Goal: Task Accomplishment & Management: Manage account settings

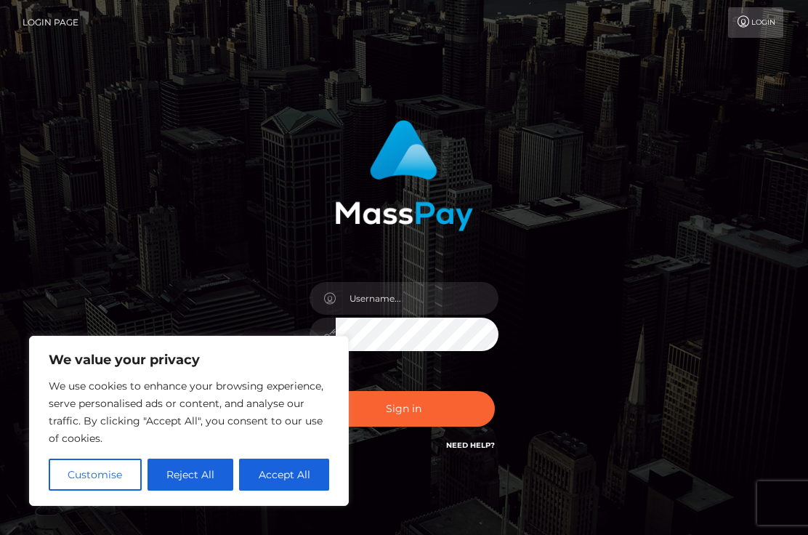
click at [308, 467] on button "Accept All" at bounding box center [284, 475] width 90 height 32
checkbox input "true"
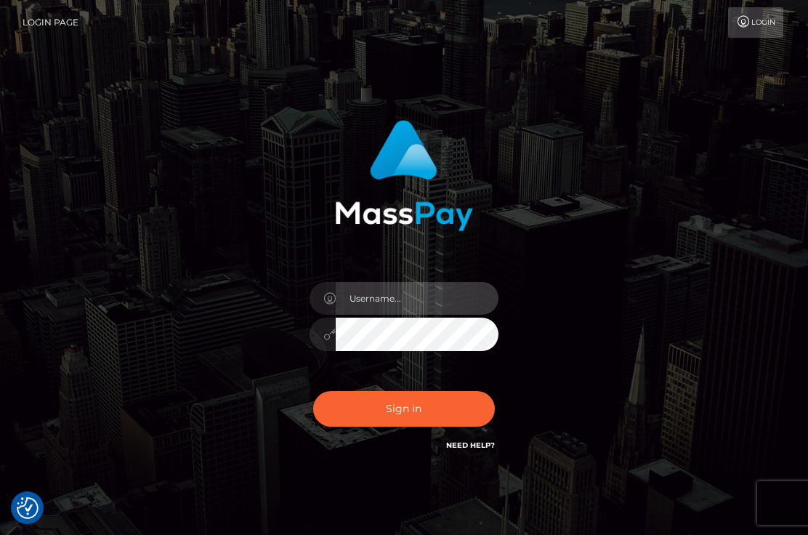
click at [376, 292] on input "text" at bounding box center [417, 298] width 163 height 33
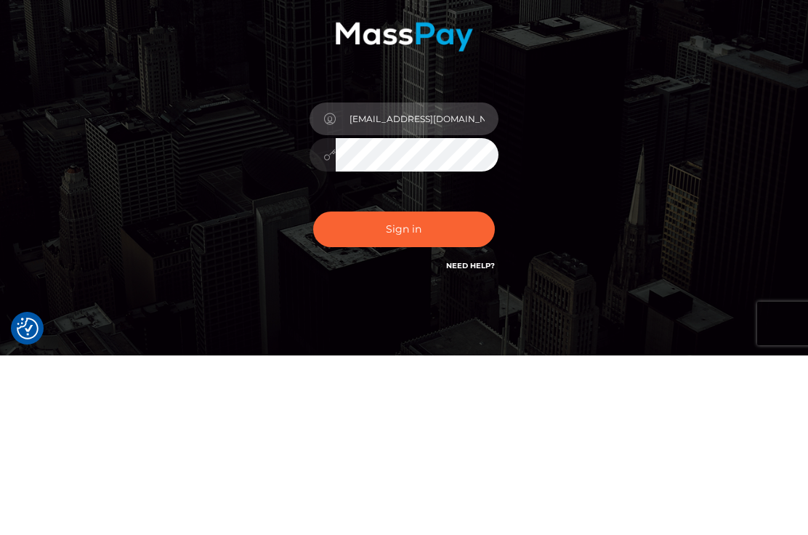
type input "[EMAIL_ADDRESS][DOMAIN_NAME]"
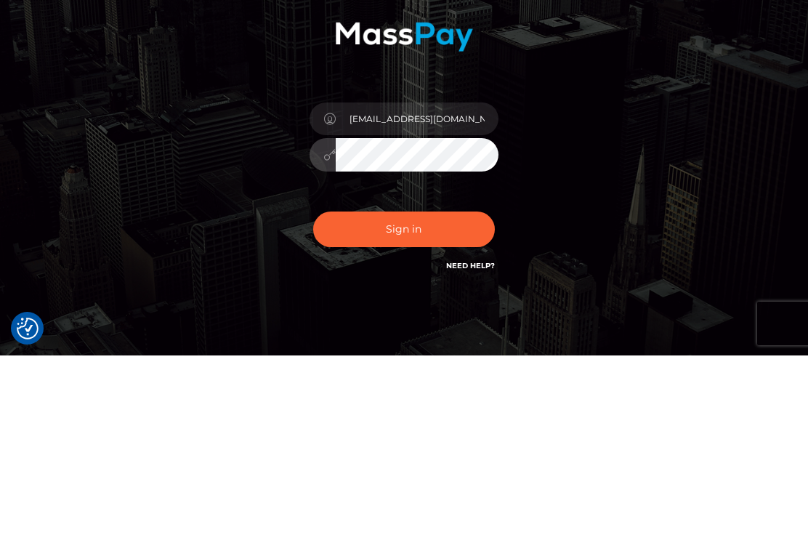
click at [421, 391] on button "Sign in" at bounding box center [404, 409] width 182 height 36
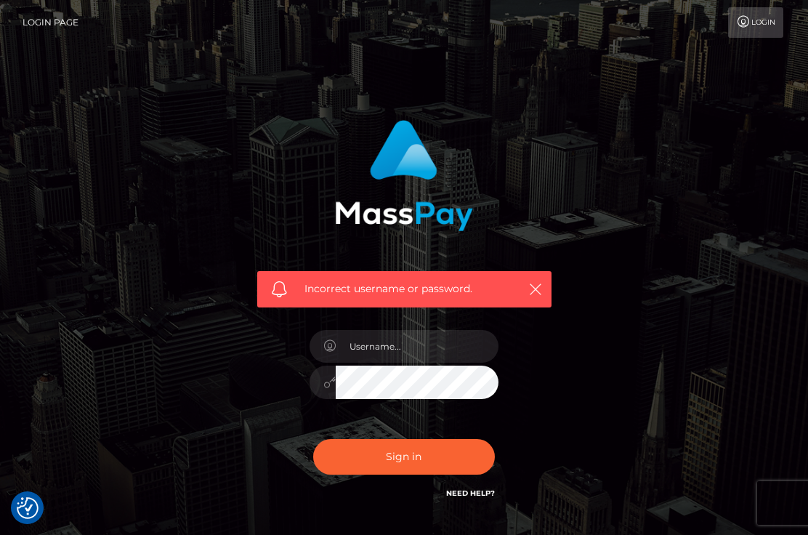
checkbox input "true"
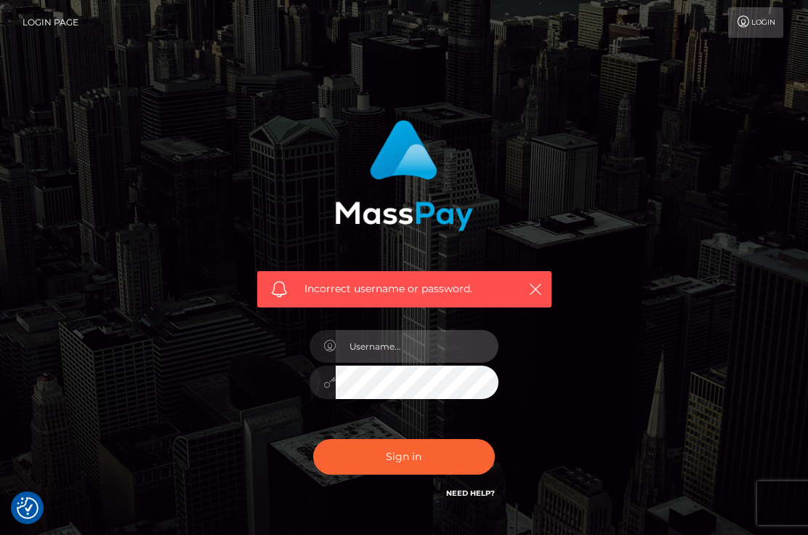
click at [413, 358] on input "text" at bounding box center [417, 346] width 163 height 33
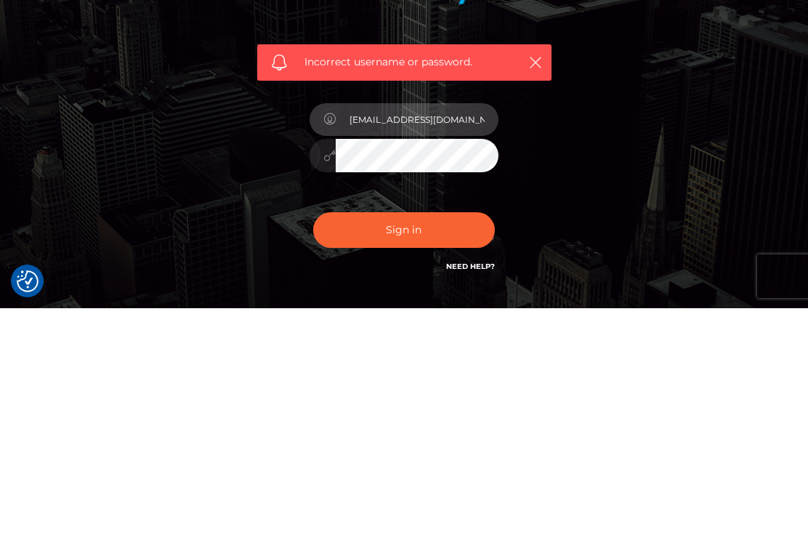
type input "[EMAIL_ADDRESS][DOMAIN_NAME]"
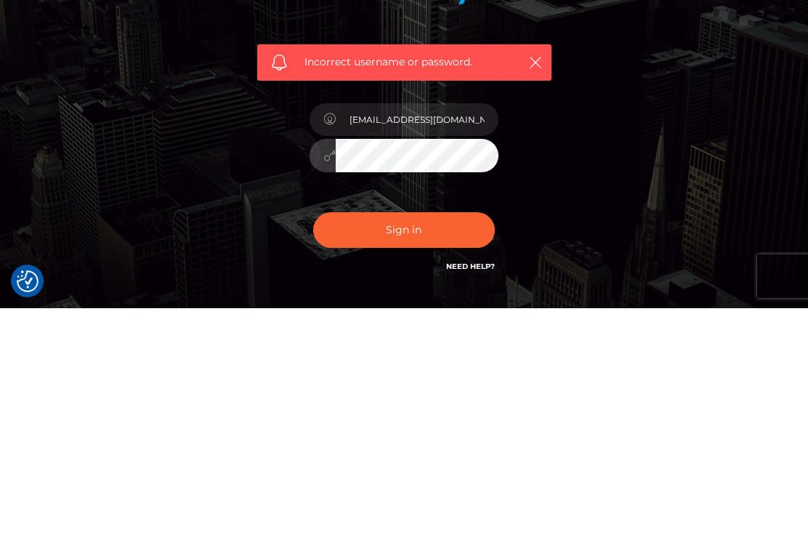
click at [413, 439] on button "Sign in" at bounding box center [404, 457] width 182 height 36
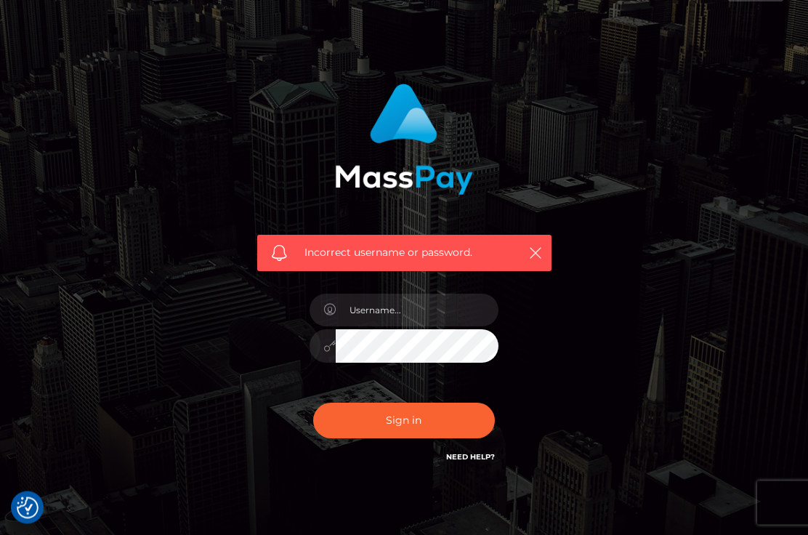
scroll to position [57, 0]
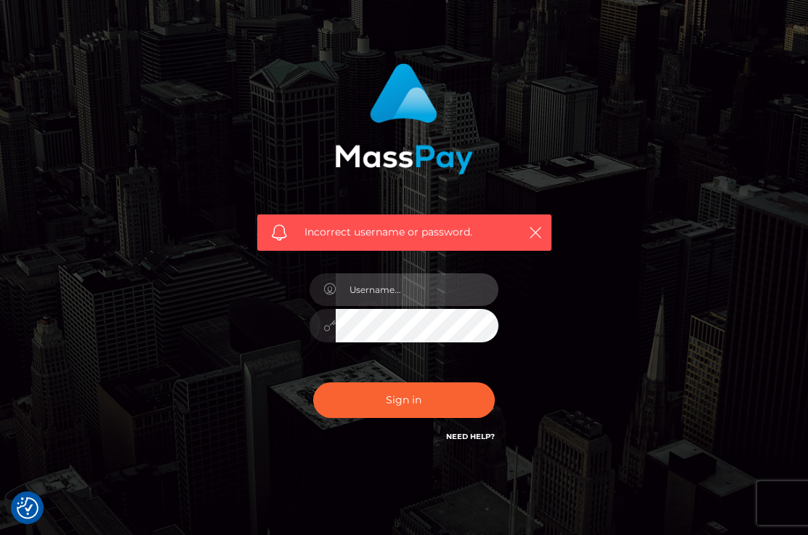
click at [374, 301] on input "text" at bounding box center [417, 289] width 163 height 33
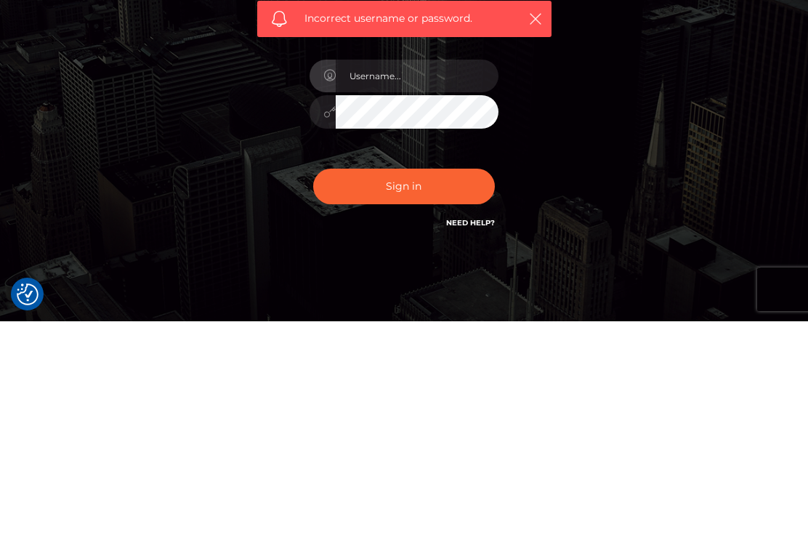
click at [480, 432] on link "Need Help?" at bounding box center [470, 436] width 49 height 9
